Goal: Use online tool/utility

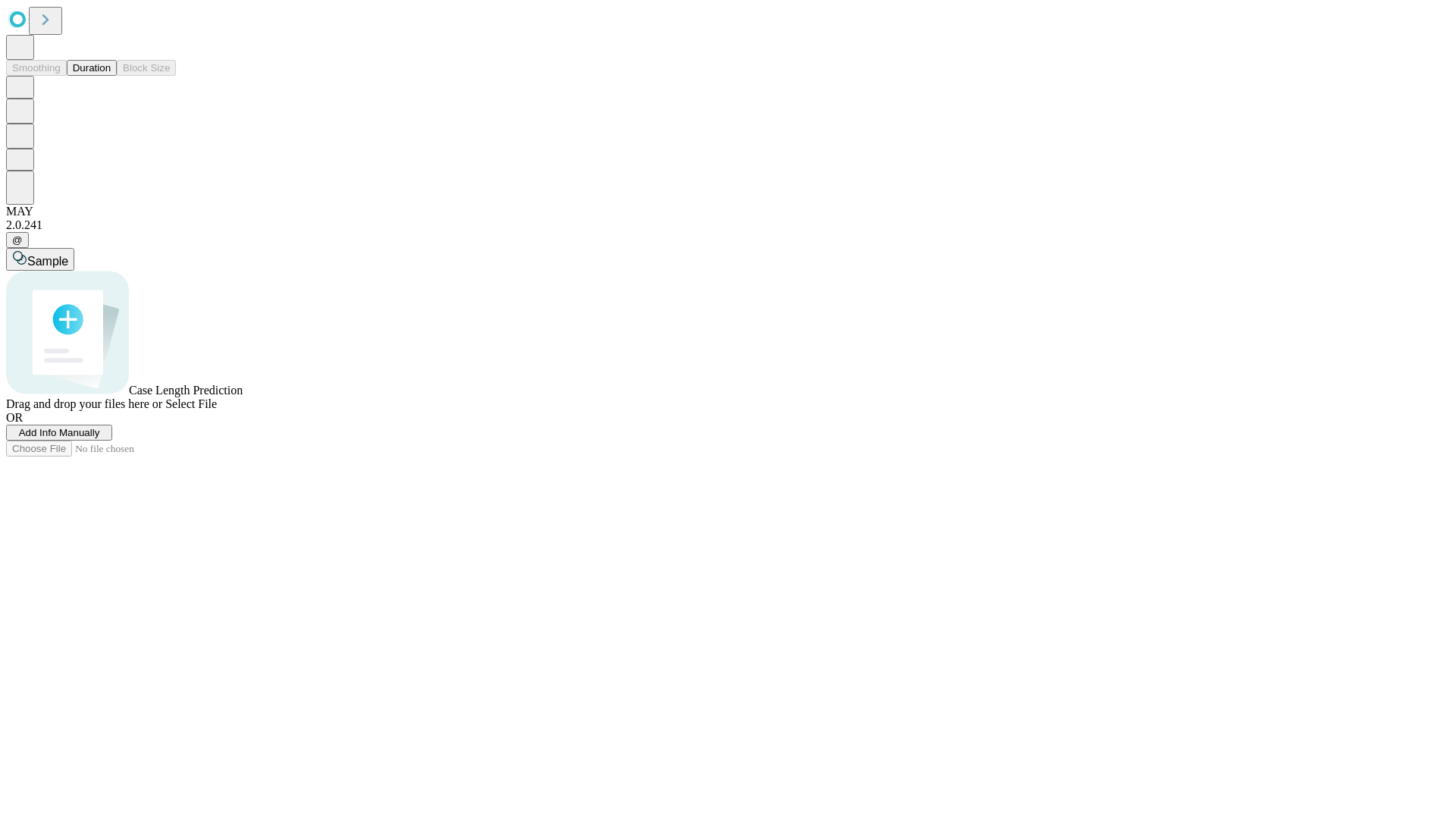
click at [110, 76] on button "Duration" at bounding box center [91, 68] width 50 height 16
click at [217, 410] on span "Select File" at bounding box center [191, 404] width 52 height 13
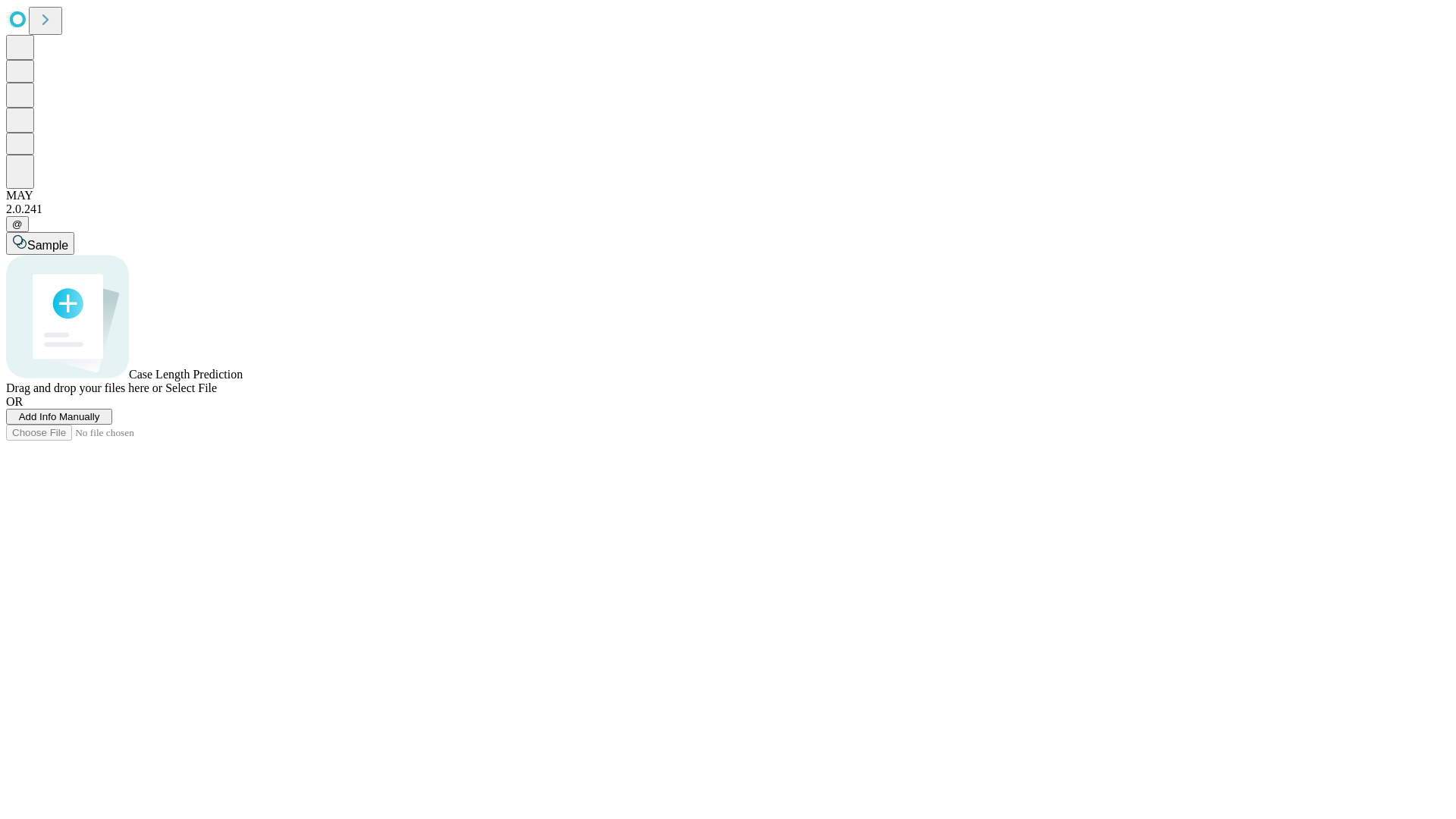
click at [217, 395] on span "Select File" at bounding box center [191, 388] width 52 height 13
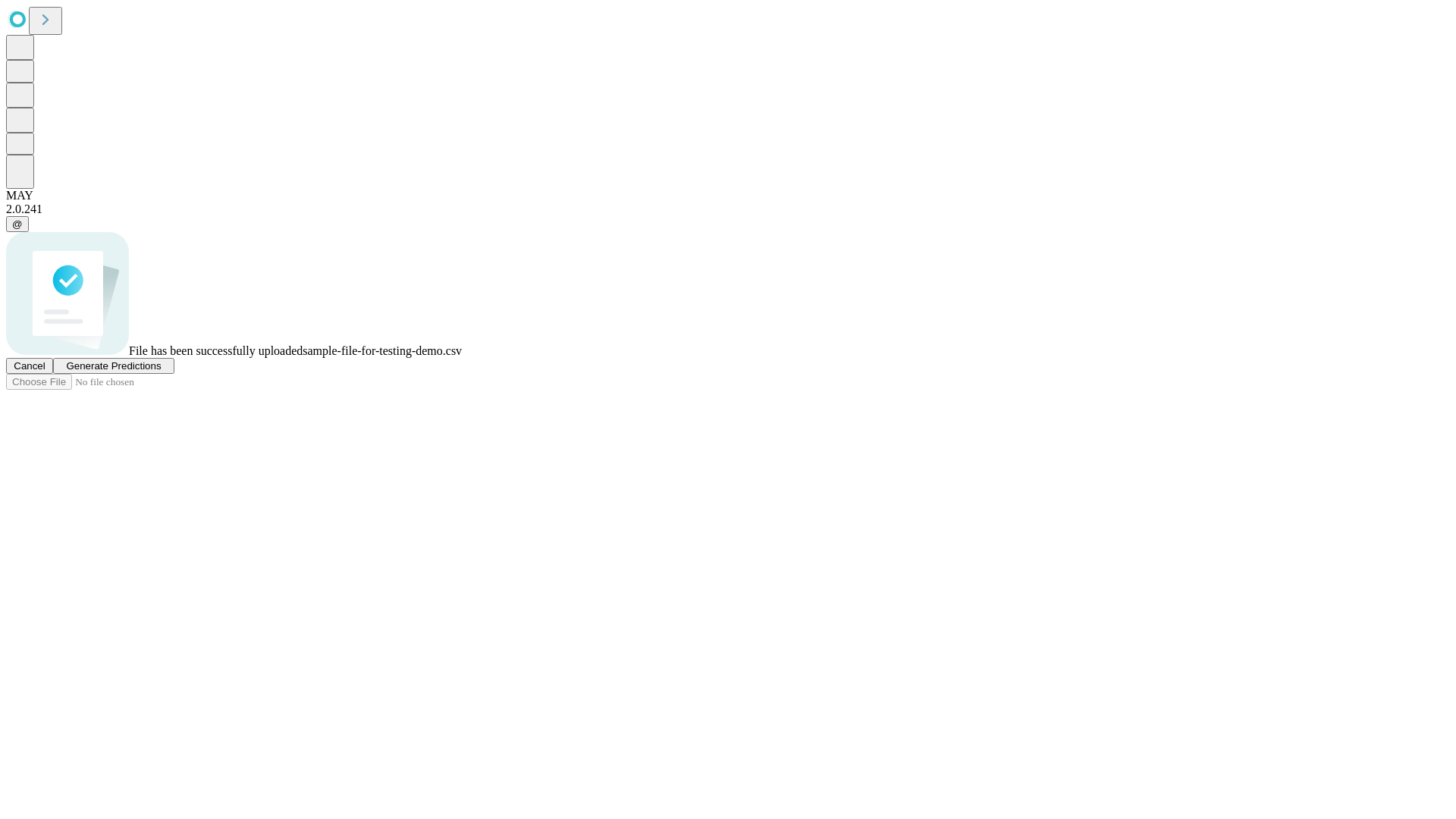
click at [161, 372] on span "Generate Predictions" at bounding box center [112, 366] width 94 height 11
